Goal: Task Accomplishment & Management: Use online tool/utility

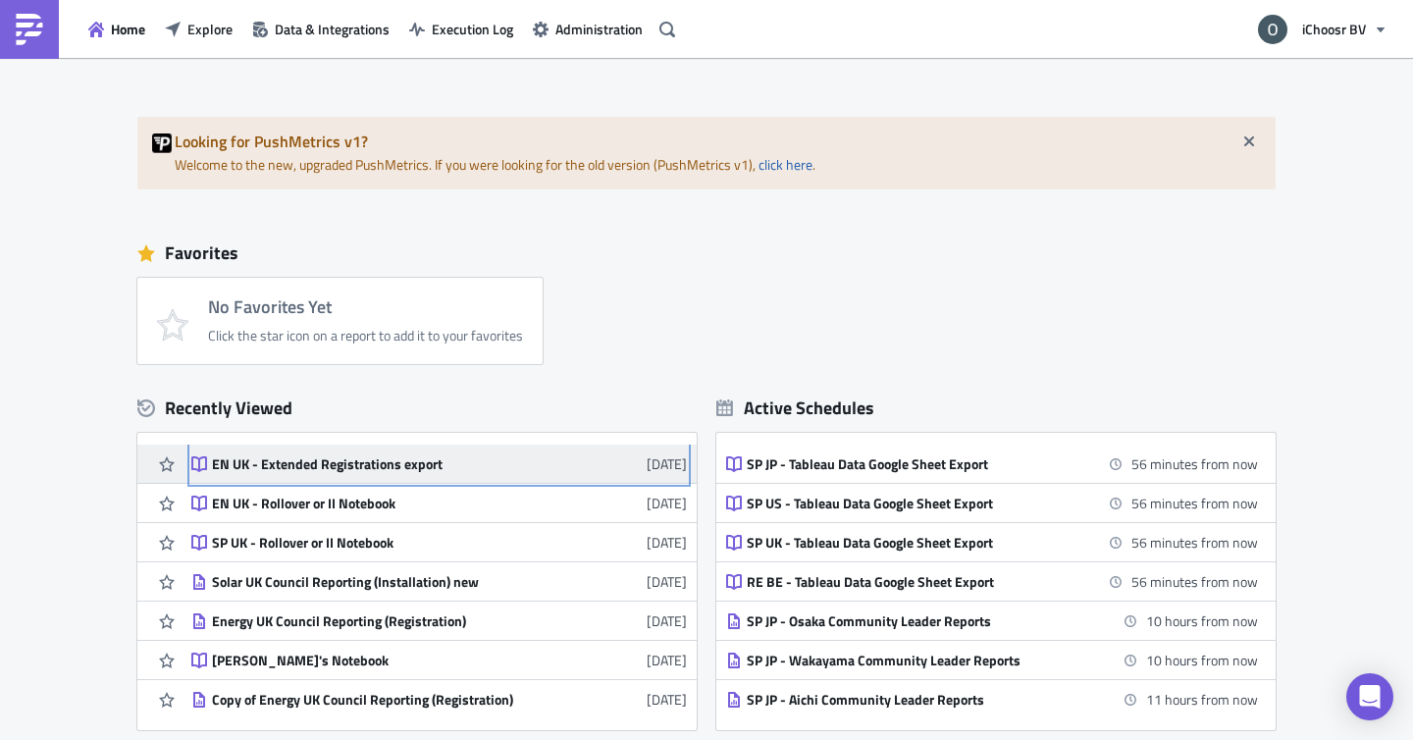
click at [344, 471] on div "EN UK - Extended Registrations export" at bounding box center [383, 464] width 343 height 18
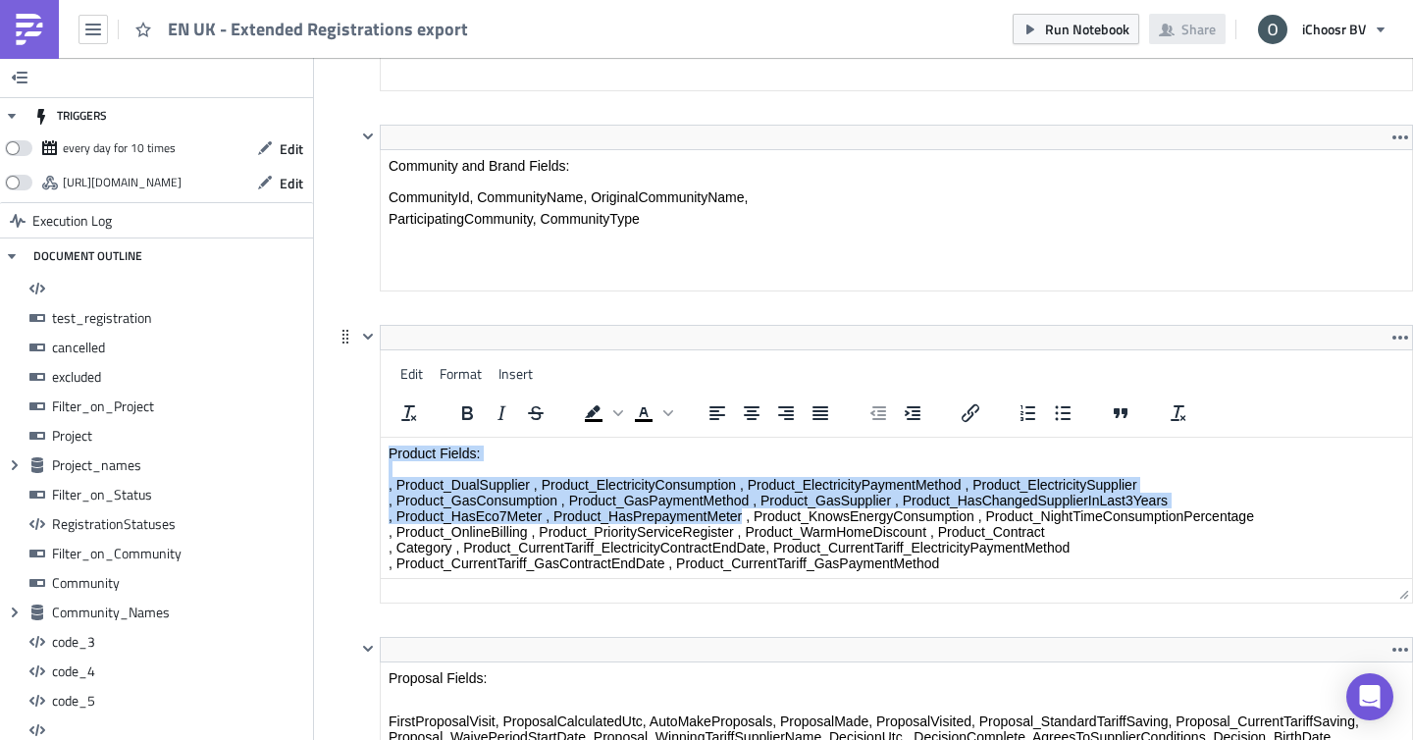
drag, startPoint x: 741, startPoint y: 515, endPoint x: 690, endPoint y: 428, distance: 101.1
click at [690, 438] on html "Product Fields: , Product_DualSupplier , Product_ElectricityConsumption , Produ…" at bounding box center [896, 508] width 1031 height 141
click at [752, 519] on p "Product Fields: , Product_DualSupplier , Product_ElectricityConsumption , Produ…" at bounding box center [896, 508] width 1015 height 126
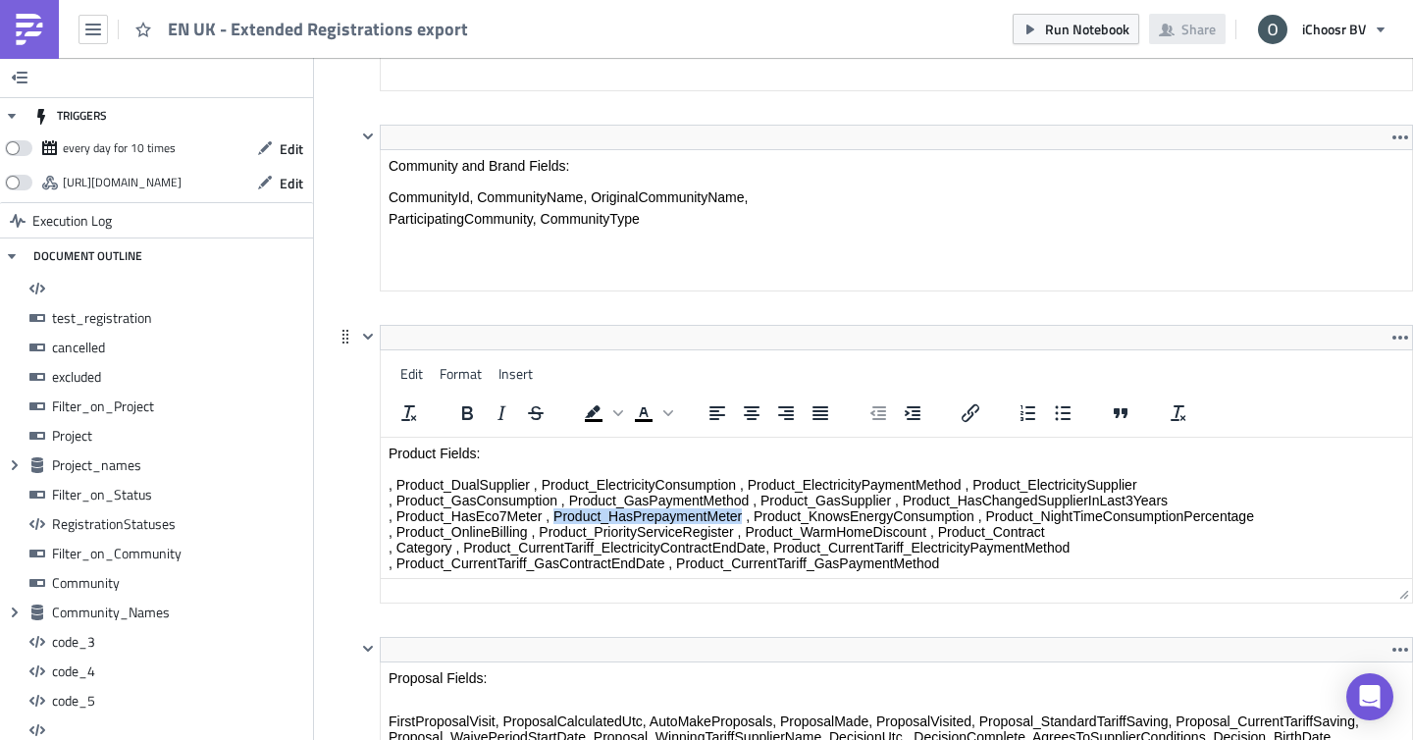
drag, startPoint x: 743, startPoint y: 514, endPoint x: 557, endPoint y: 518, distance: 185.5
click at [557, 518] on p "Product Fields: , Product_DualSupplier , Product_ElectricityConsumption , Produ…" at bounding box center [896, 508] width 1015 height 126
copy p "Product_HasPrepaymentMeter"
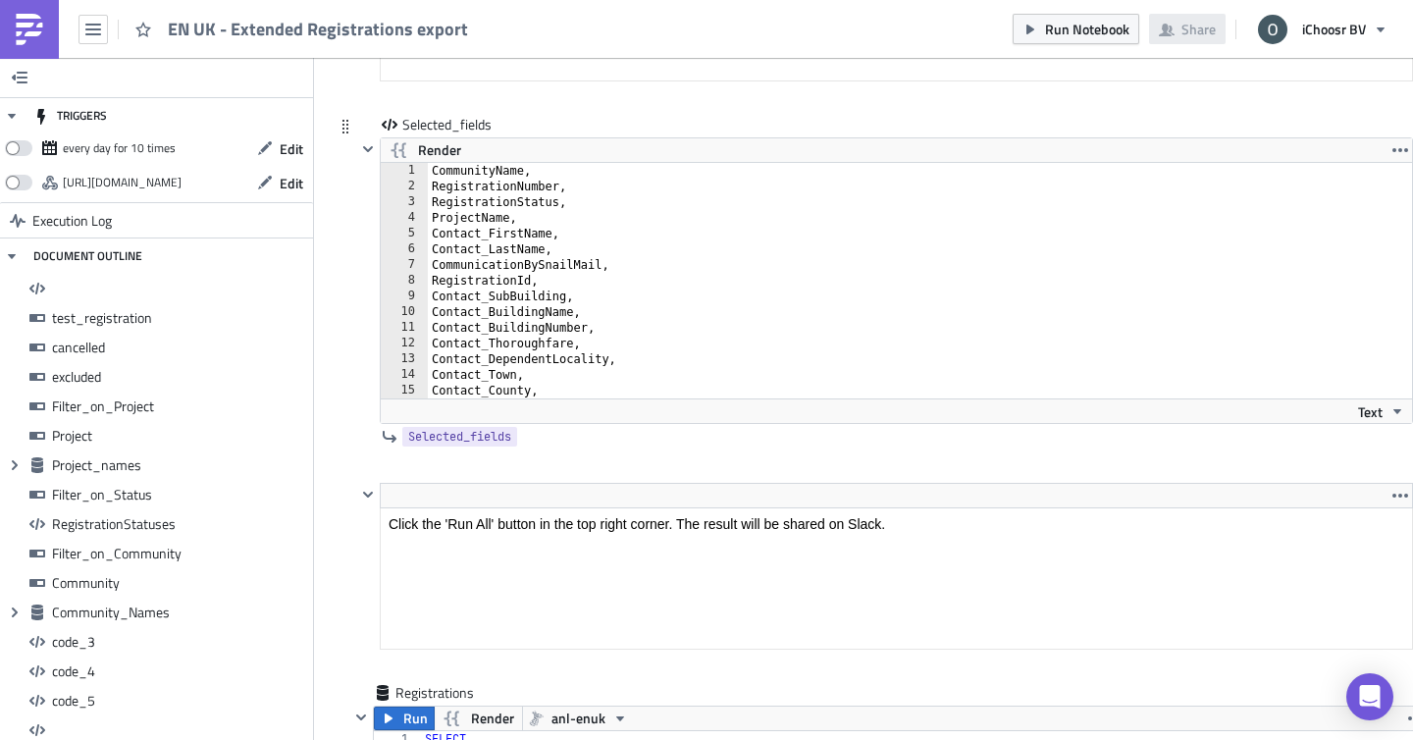
type textarea "CommunityName,"
click at [543, 174] on div "CommunityName, RegistrationNumber, RegistrationStatus, ProjectName, Contact_Fir…" at bounding box center [922, 296] width 988 height 267
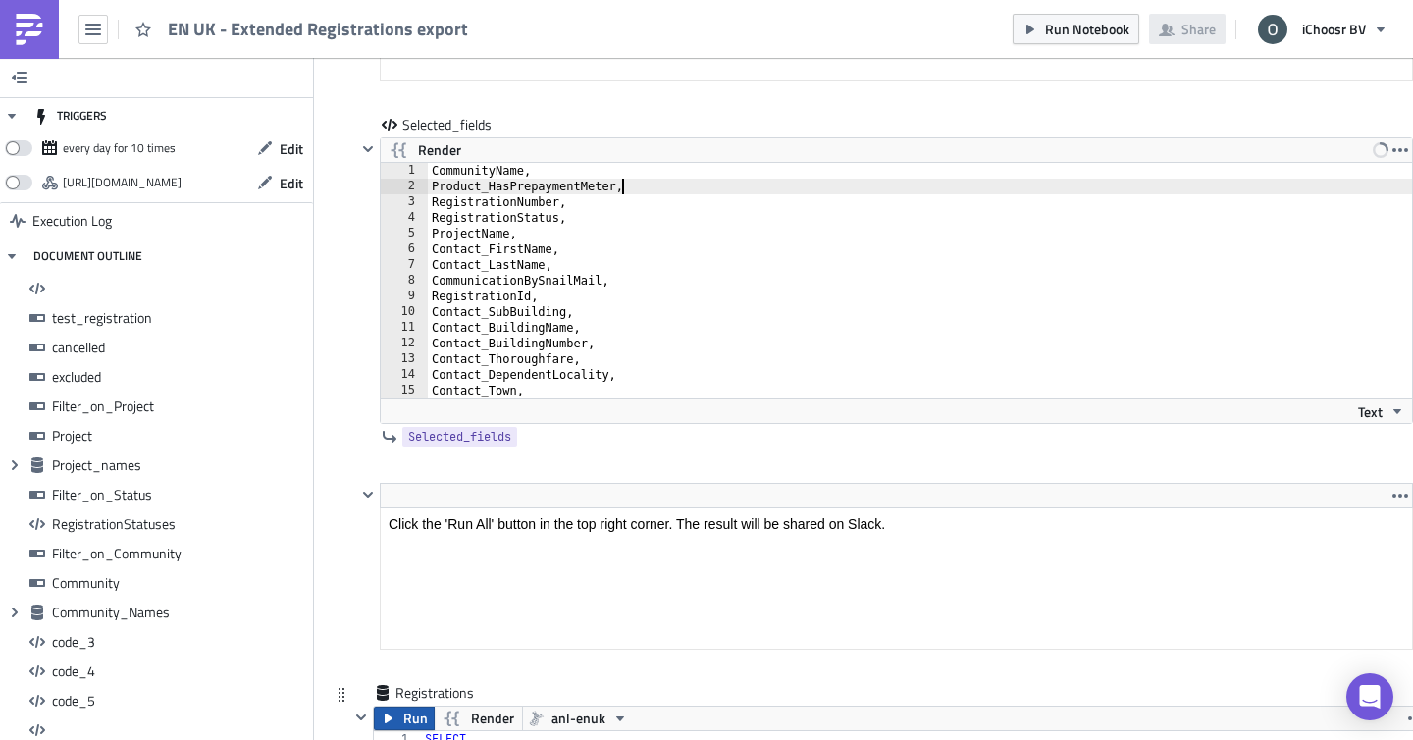
type textarea "Product_HasPrepaymentMeter,"
click at [425, 712] on span "Run" at bounding box center [415, 718] width 25 height 24
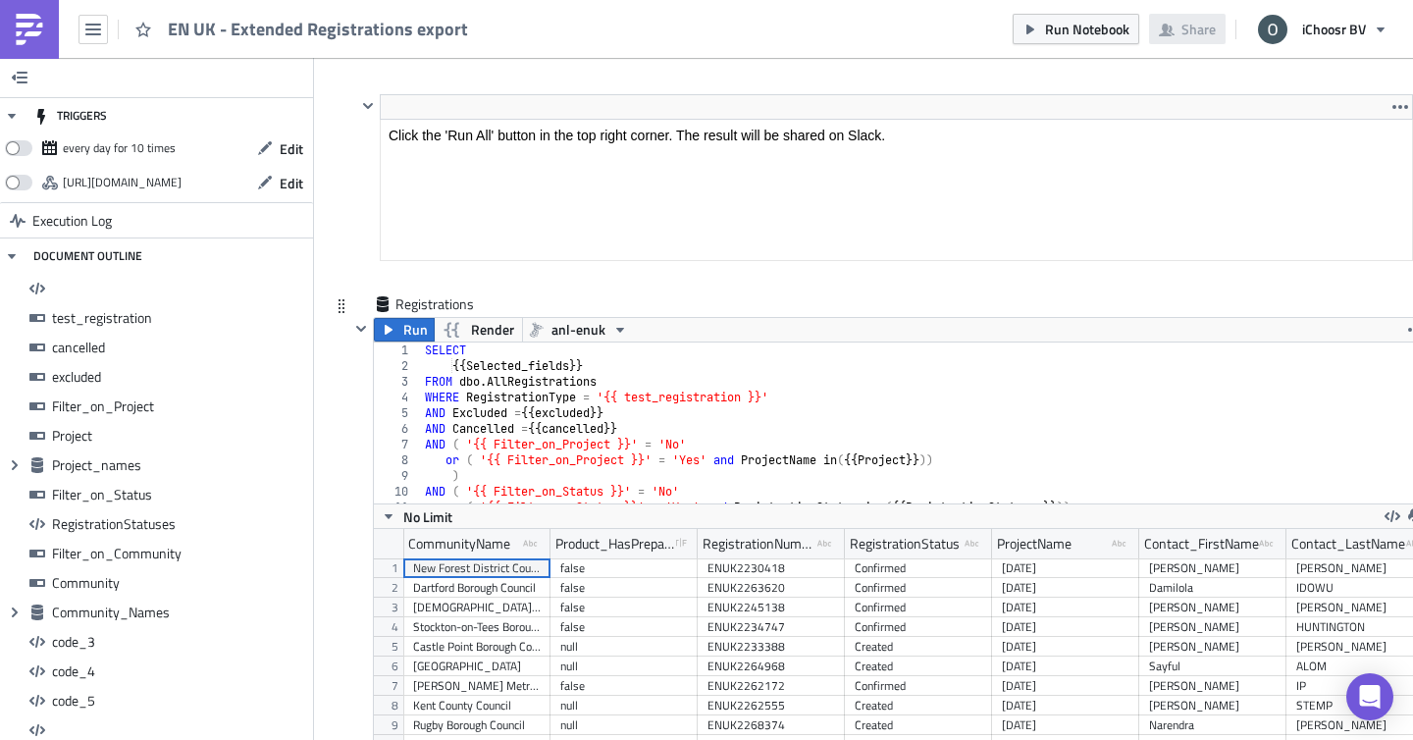
scroll to position [225, 1054]
click at [1405, 519] on button "button" at bounding box center [1416, 516] width 24 height 24
click at [1297, 442] on div "CSV" at bounding box center [1339, 444] width 153 height 20
